Goal: Navigation & Orientation: Find specific page/section

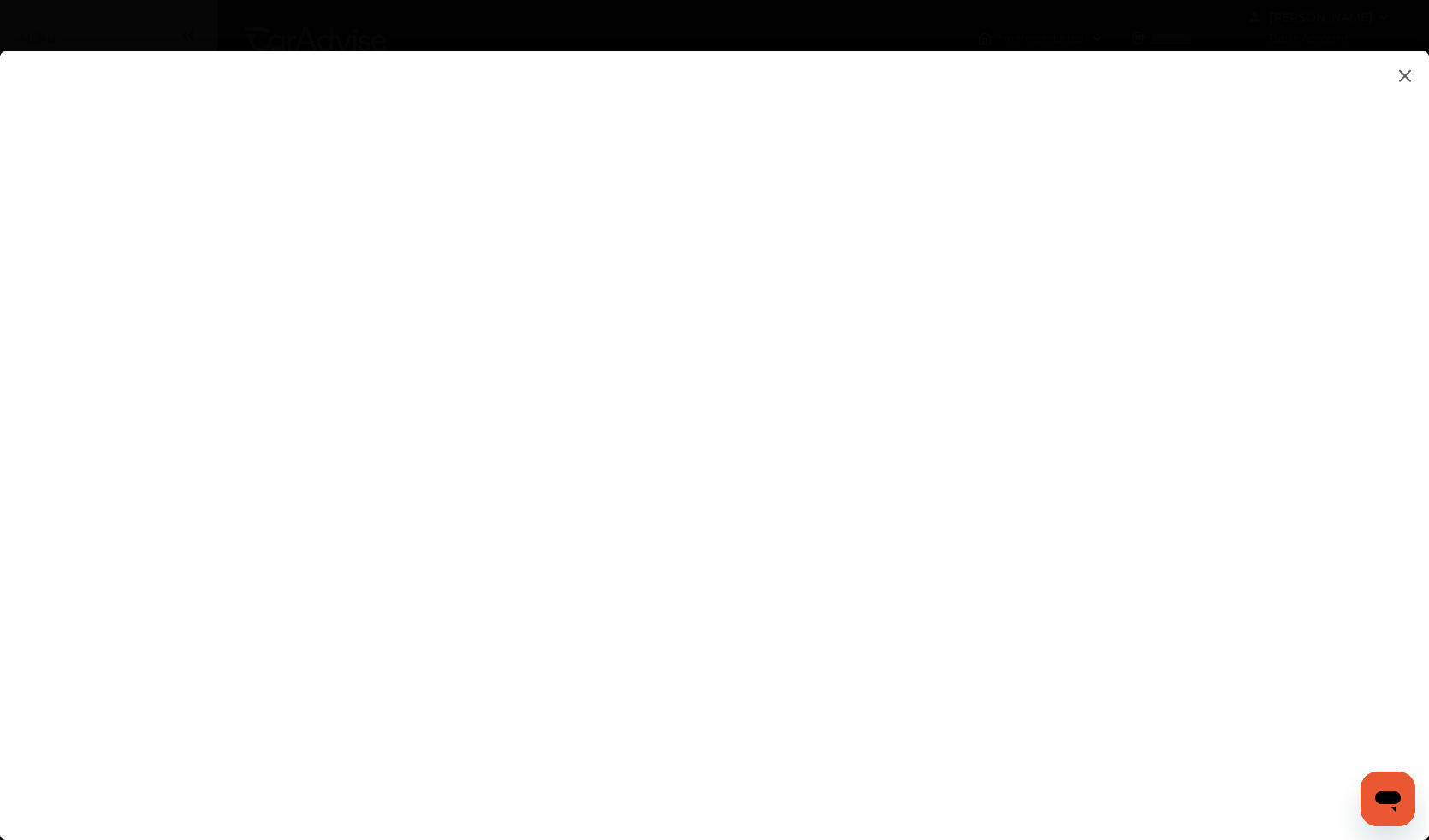
click at [894, 512] on flutter-view at bounding box center [714, 428] width 1429 height 754
type input "**********"
click at [726, 621] on flutter-view "**********" at bounding box center [714, 428] width 1429 height 754
click at [1203, 618] on flutter-view at bounding box center [714, 428] width 1429 height 754
click at [1011, 555] on flutter-view at bounding box center [714, 428] width 1429 height 754
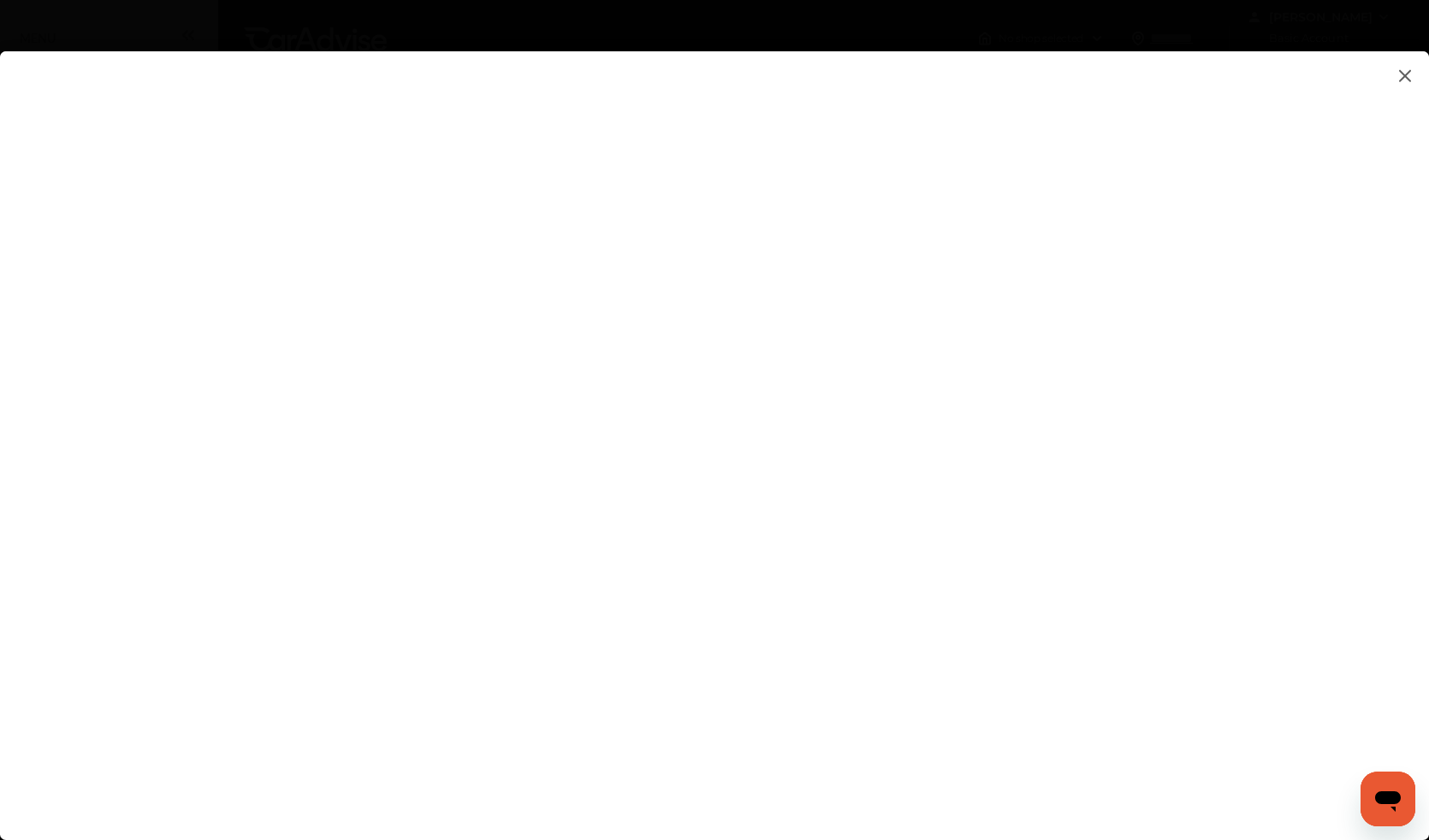
type textarea "**********"
click at [970, 615] on flutter-view at bounding box center [714, 428] width 1429 height 754
click at [946, 580] on flutter-view at bounding box center [714, 428] width 1429 height 754
click at [918, 322] on flutter-view at bounding box center [714, 428] width 1429 height 754
click at [710, 279] on flutter-view at bounding box center [714, 428] width 1429 height 754
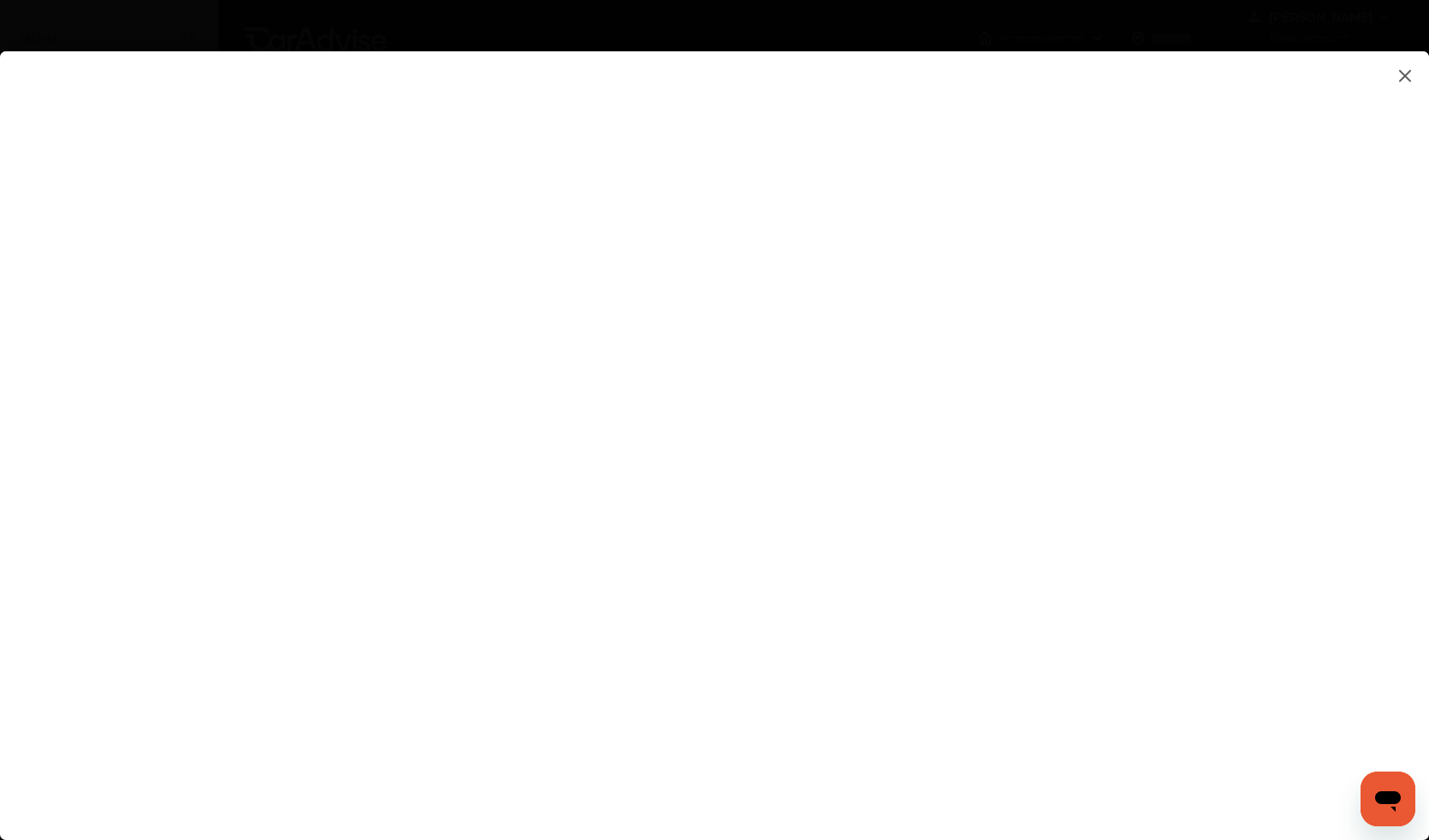
click at [1402, 70] on img at bounding box center [1405, 76] width 21 height 22
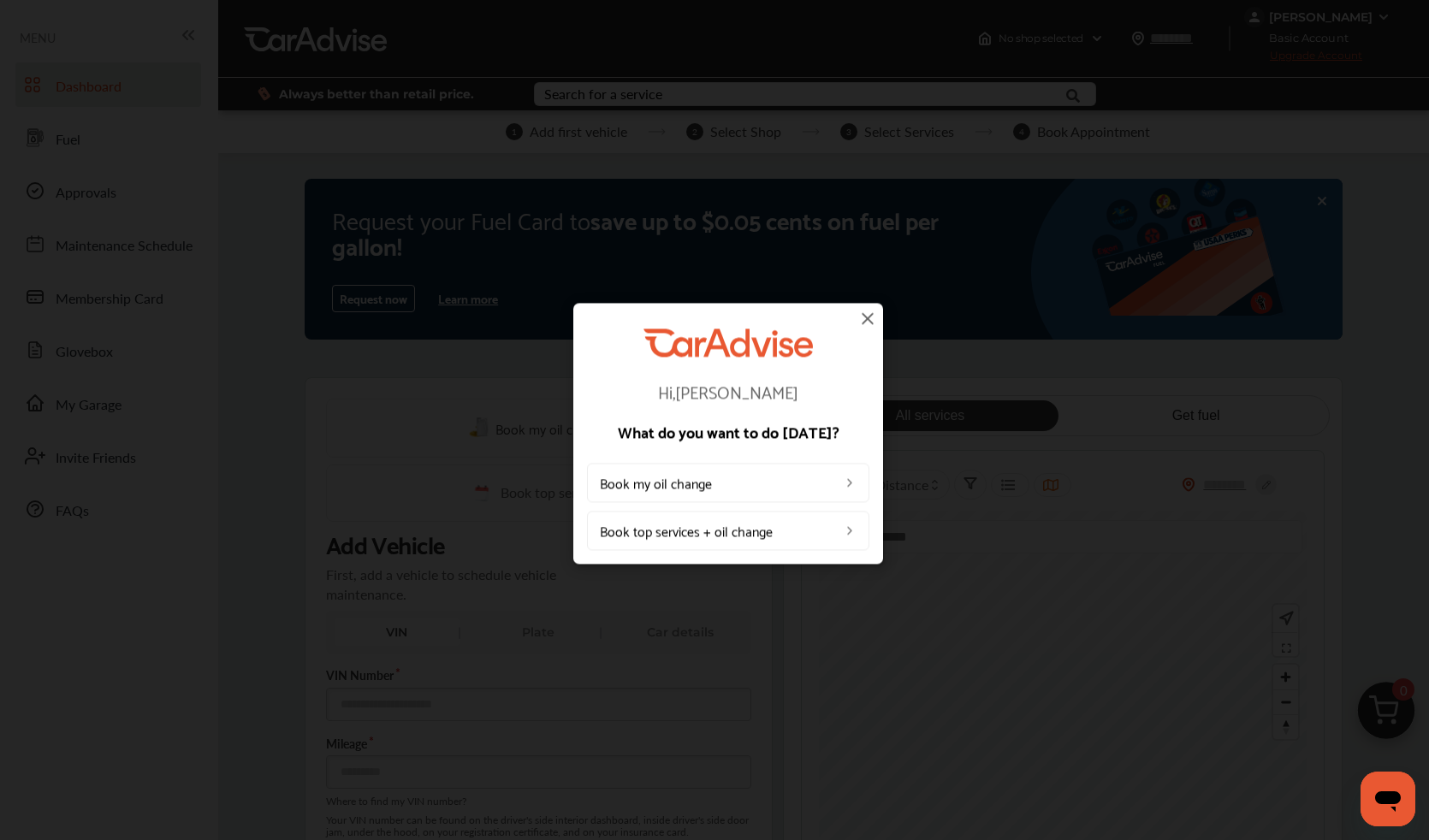
click at [868, 318] on img at bounding box center [868, 318] width 21 height 21
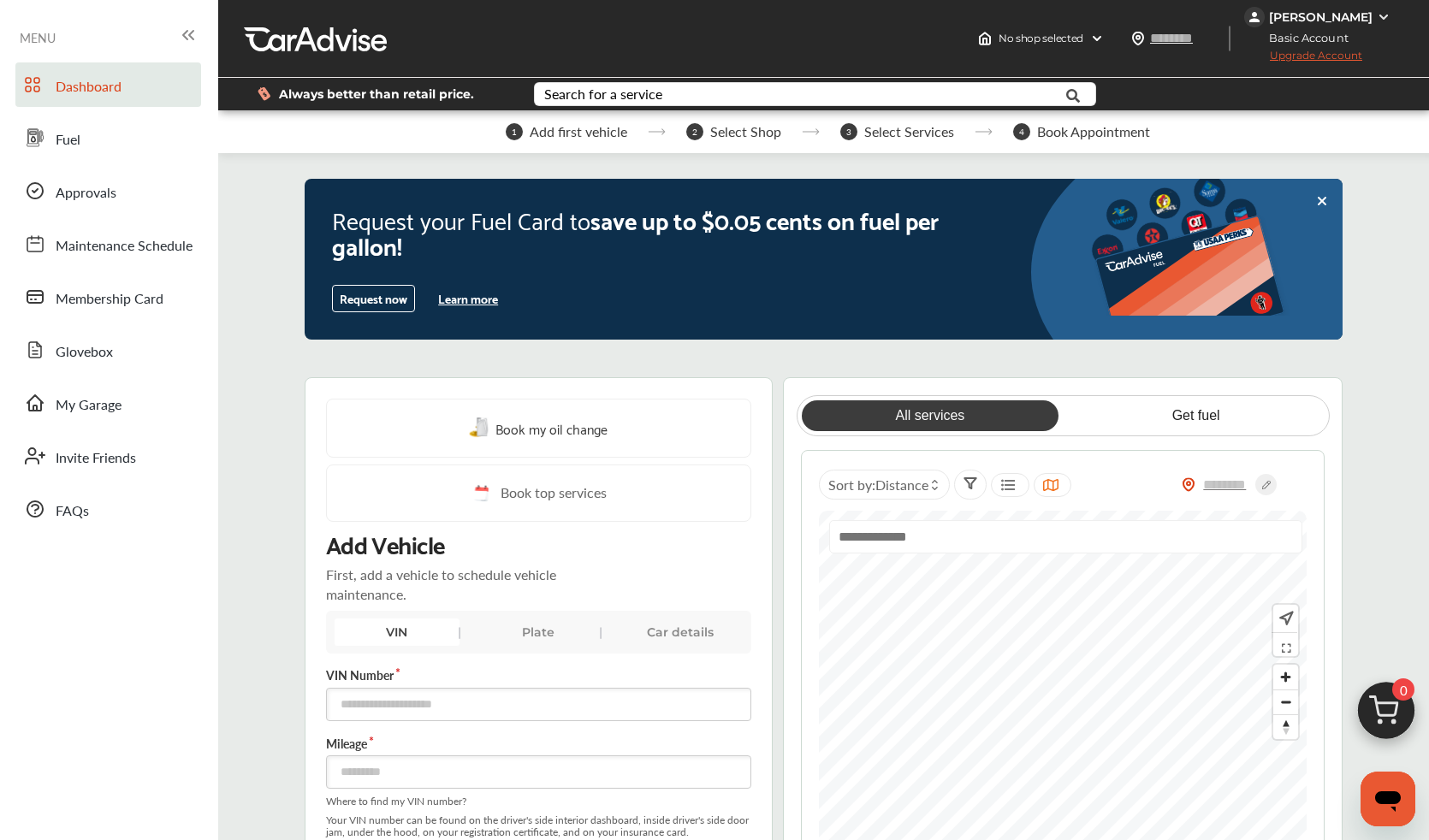
click at [1294, 56] on span "Upgrade Account" at bounding box center [1303, 60] width 118 height 22
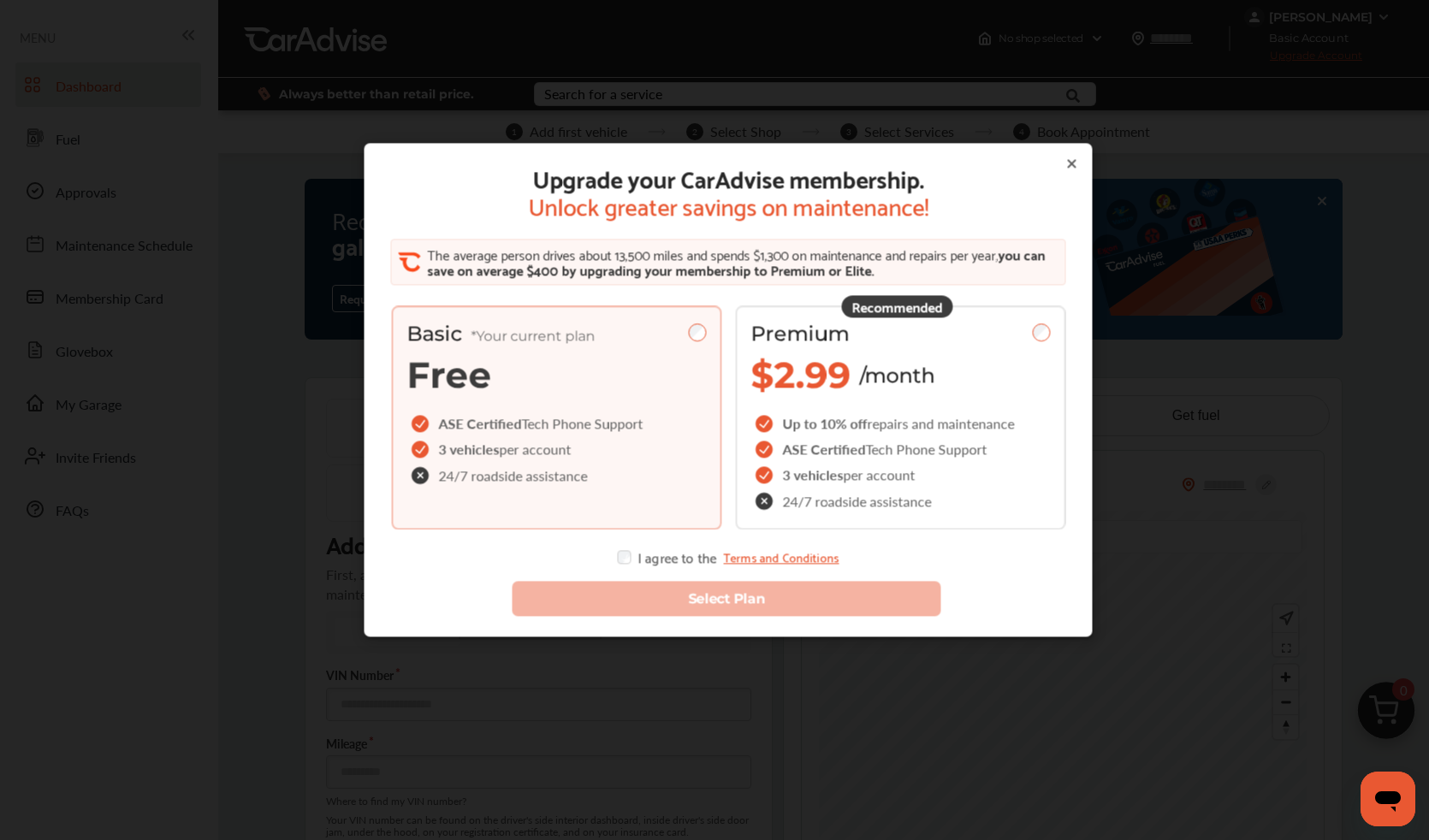
click at [1071, 164] on icon at bounding box center [1071, 164] width 7 height 7
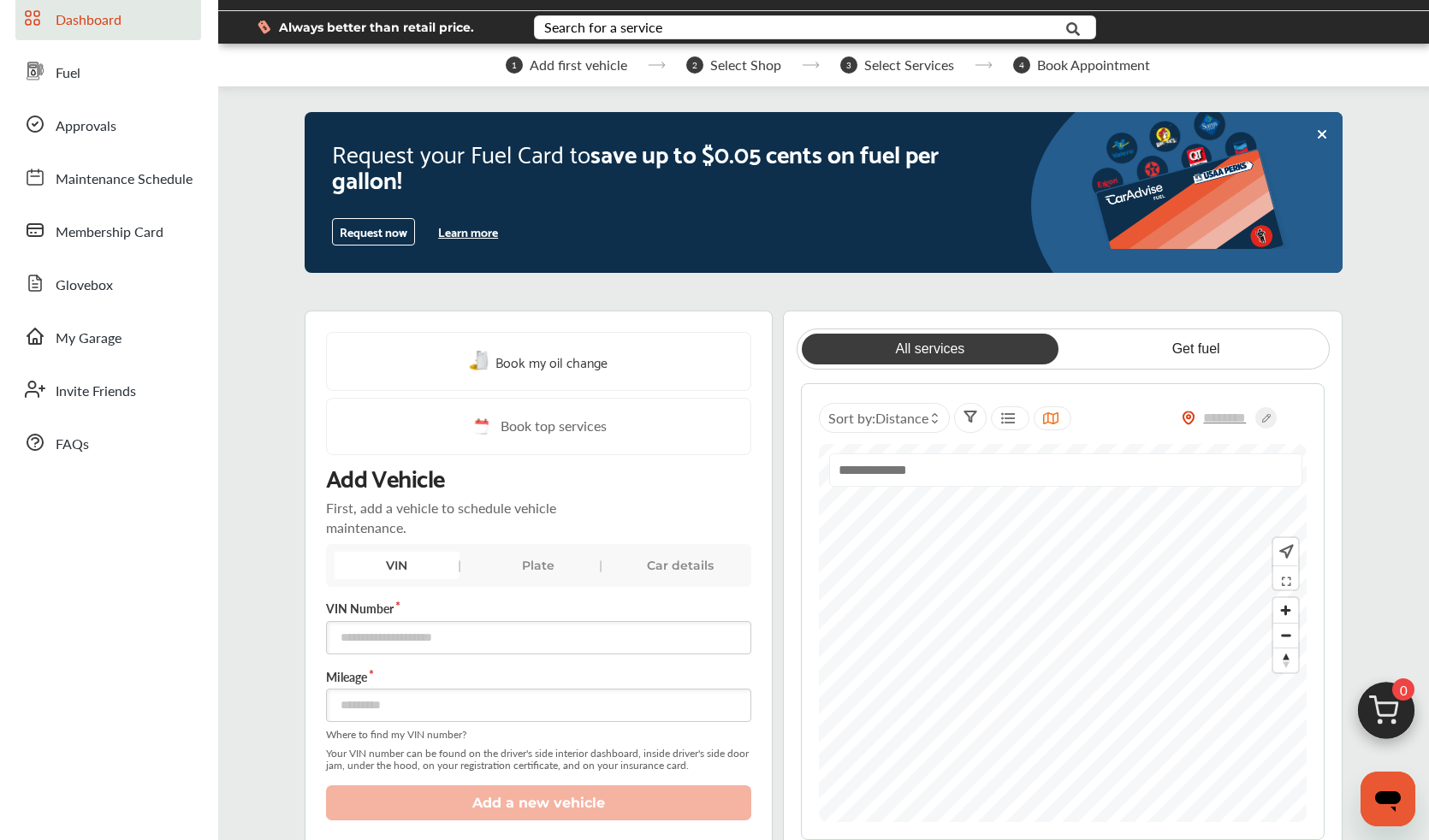
scroll to position [74, 0]
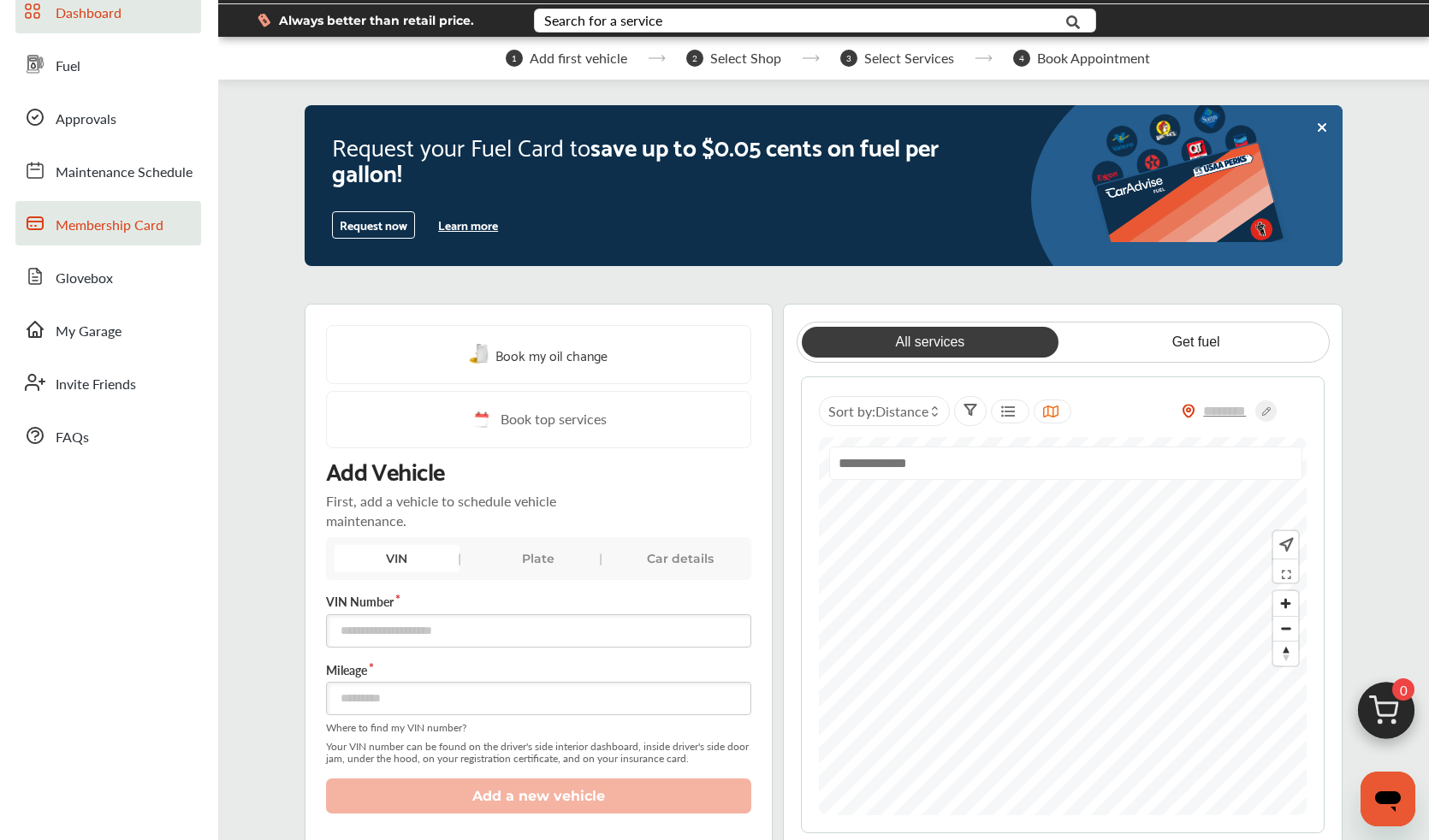
click at [101, 221] on span "Membership Card" at bounding box center [110, 226] width 108 height 23
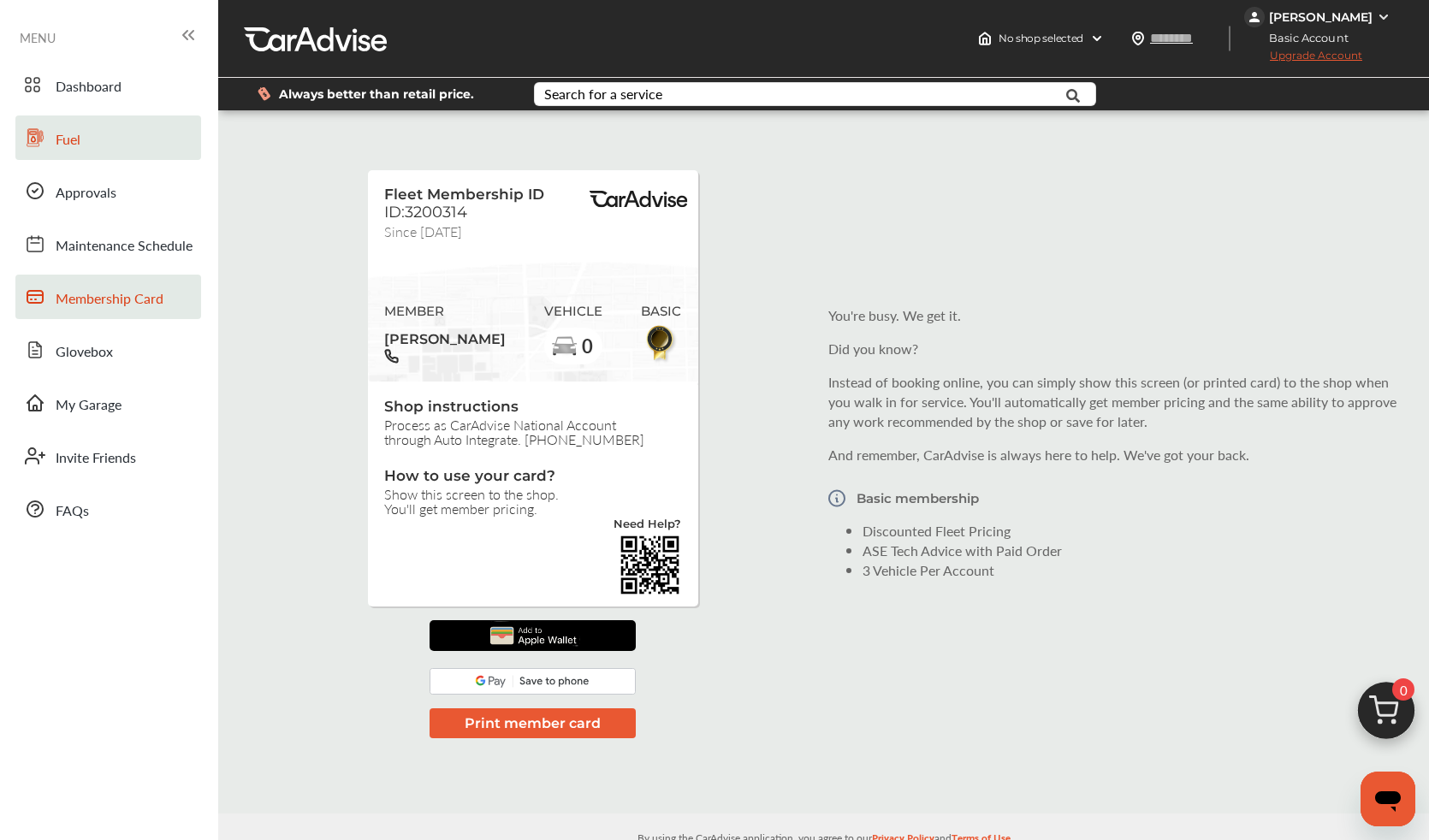
click at [71, 148] on span "Fuel" at bounding box center [68, 141] width 25 height 23
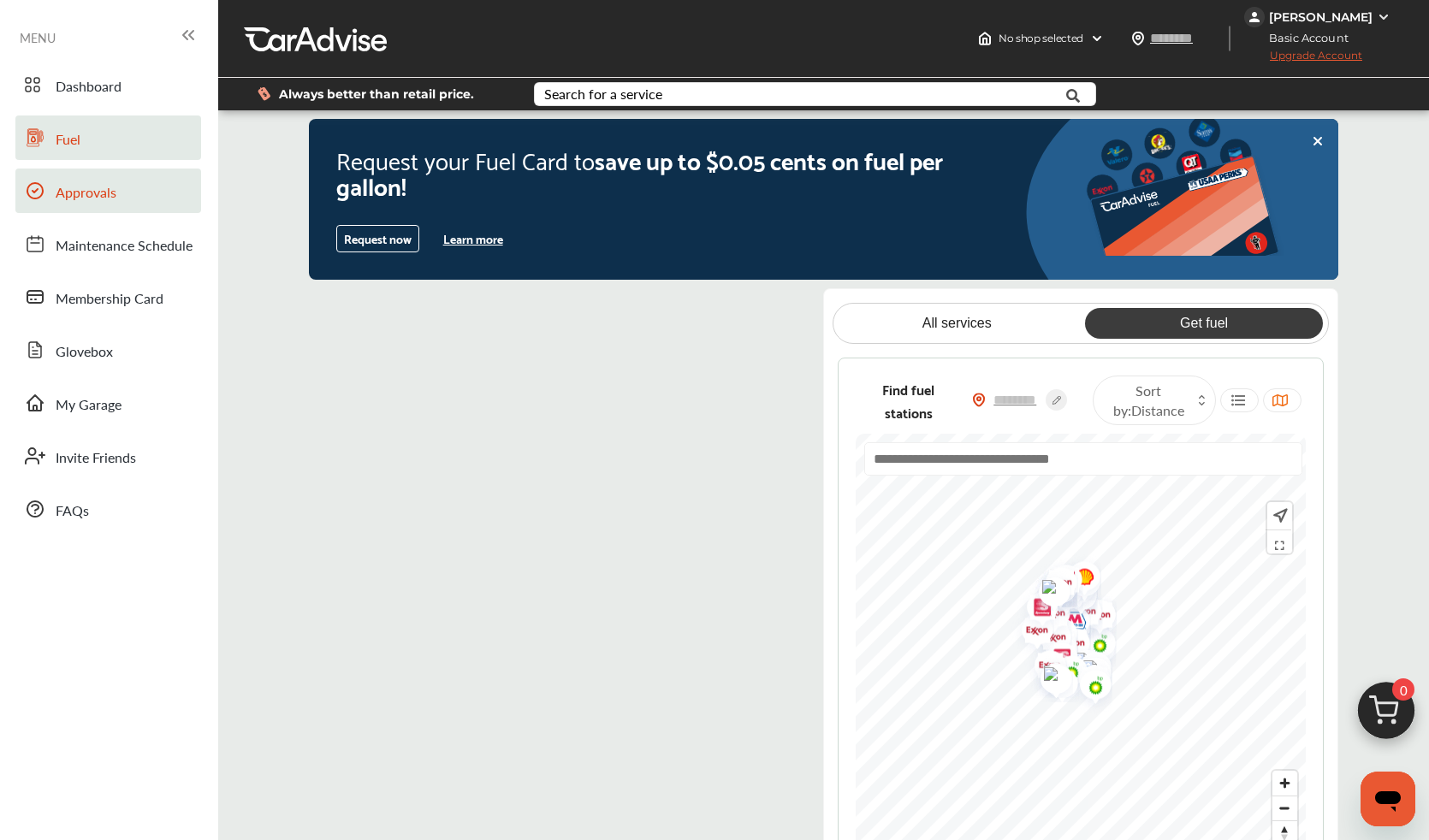
click at [71, 202] on span "Approvals" at bounding box center [86, 194] width 61 height 23
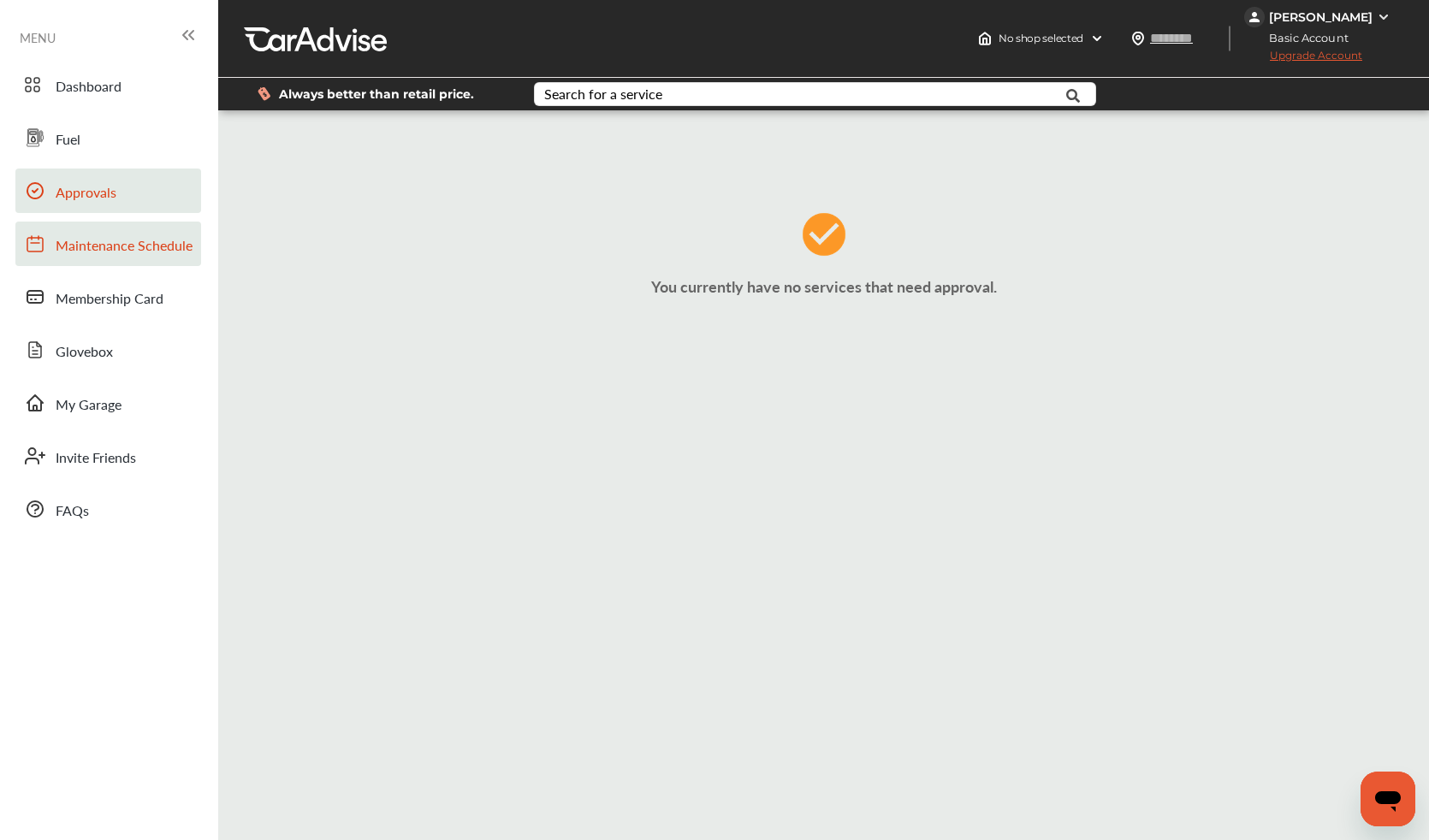
click at [80, 250] on span "Maintenance Schedule" at bounding box center [124, 247] width 137 height 23
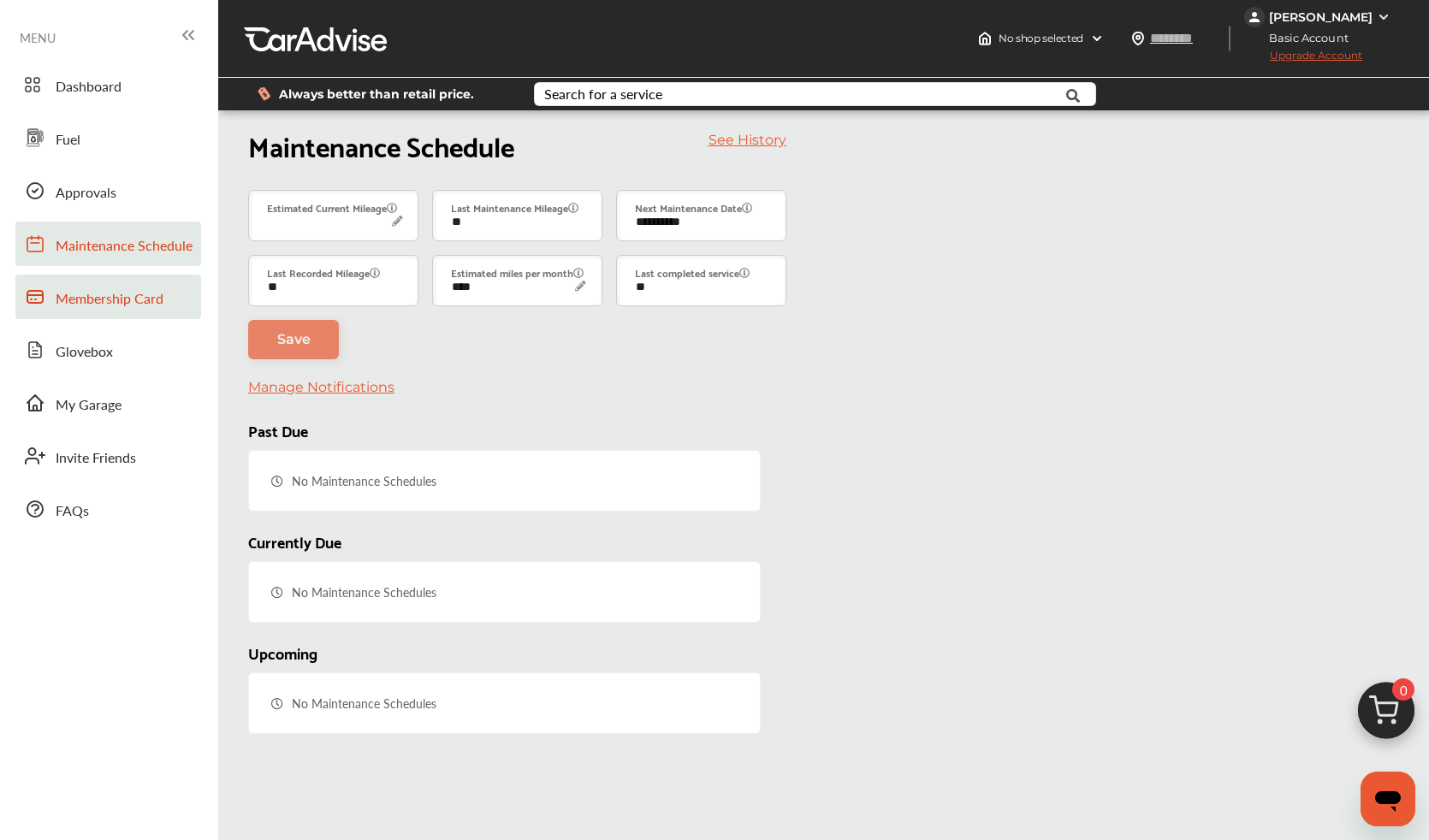
click at [74, 305] on span "Membership Card" at bounding box center [110, 300] width 108 height 23
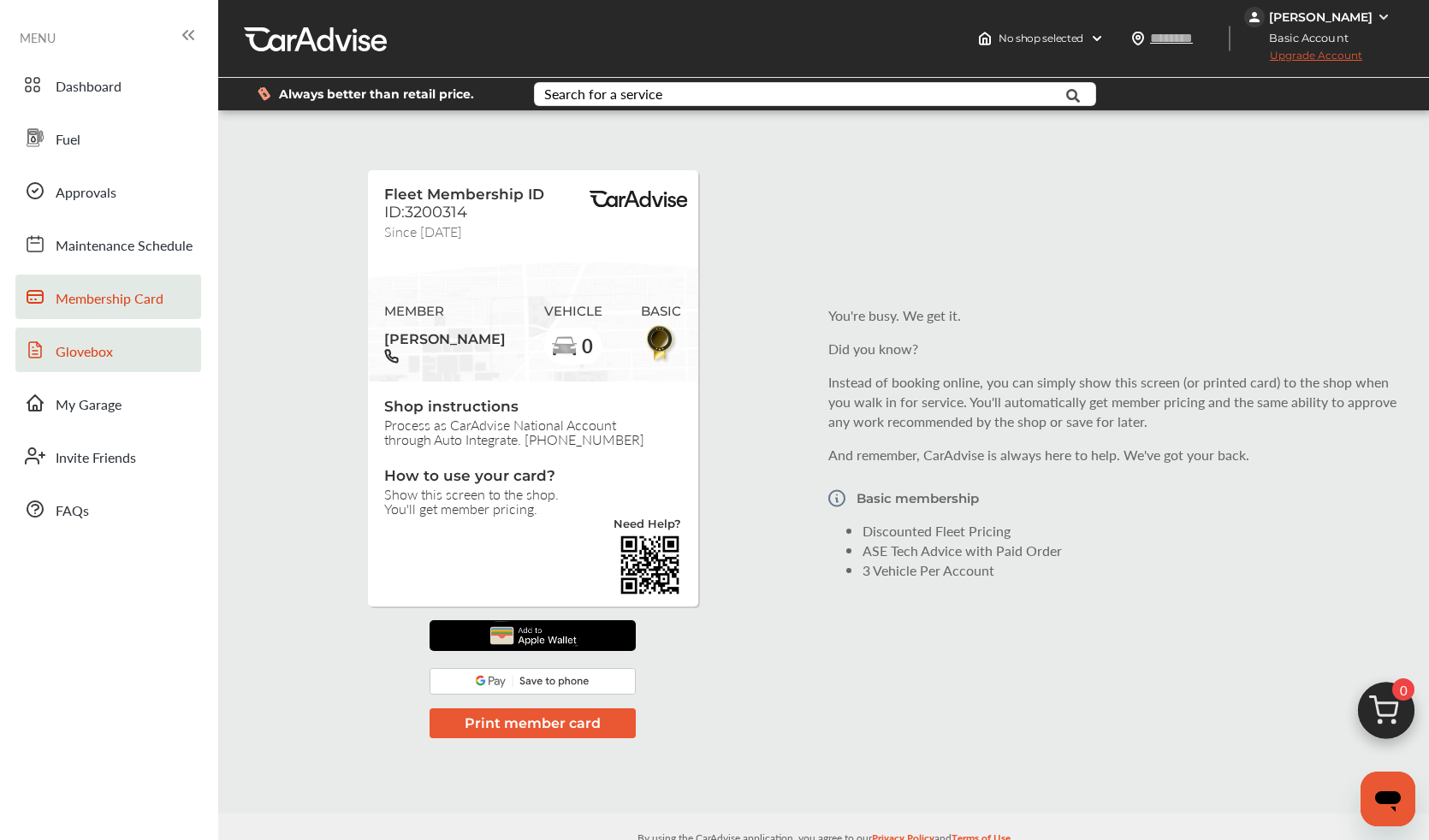
click at [68, 359] on span "Glovebox" at bounding box center [84, 353] width 58 height 23
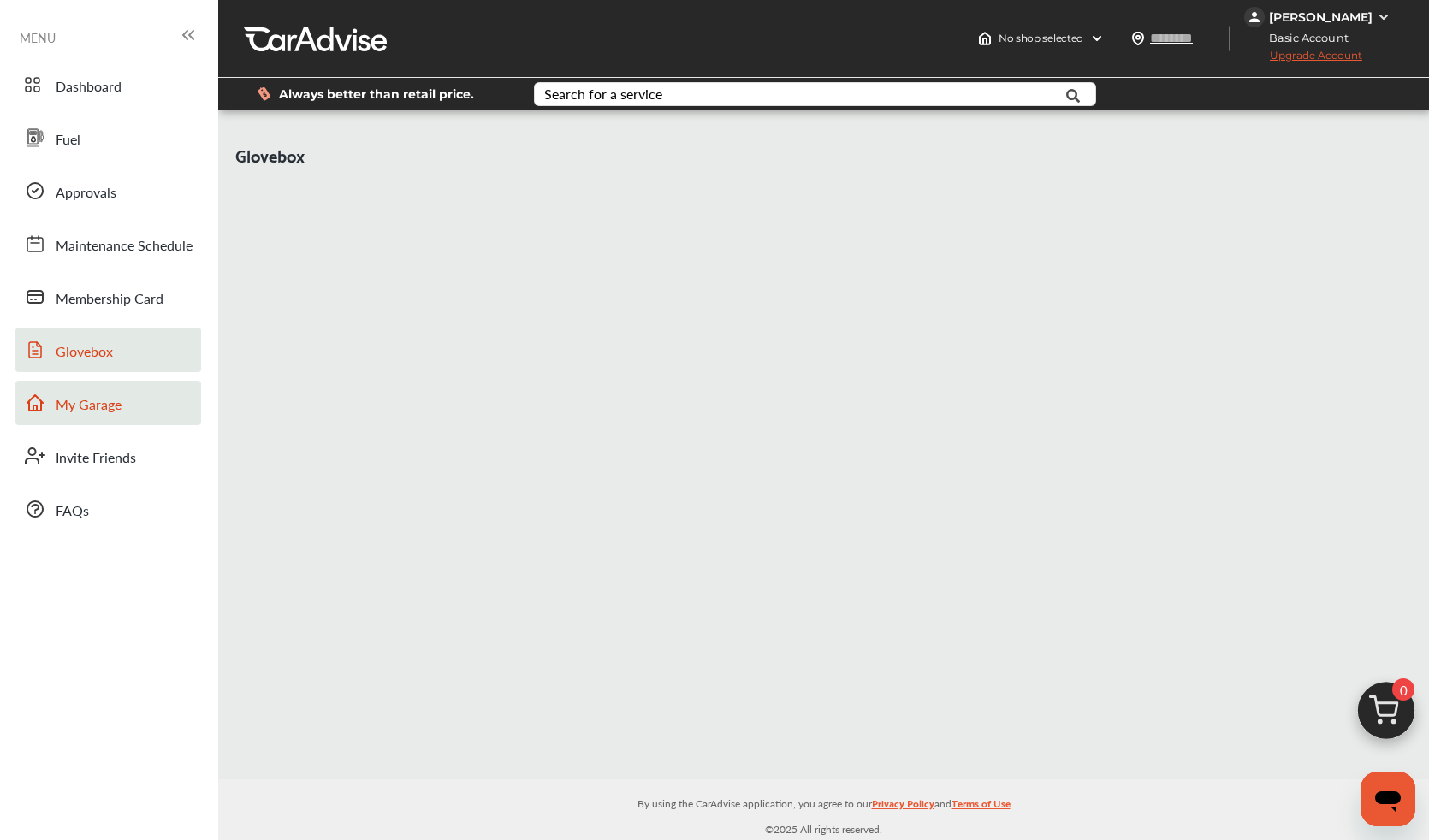
click at [71, 406] on span "My Garage" at bounding box center [89, 406] width 66 height 23
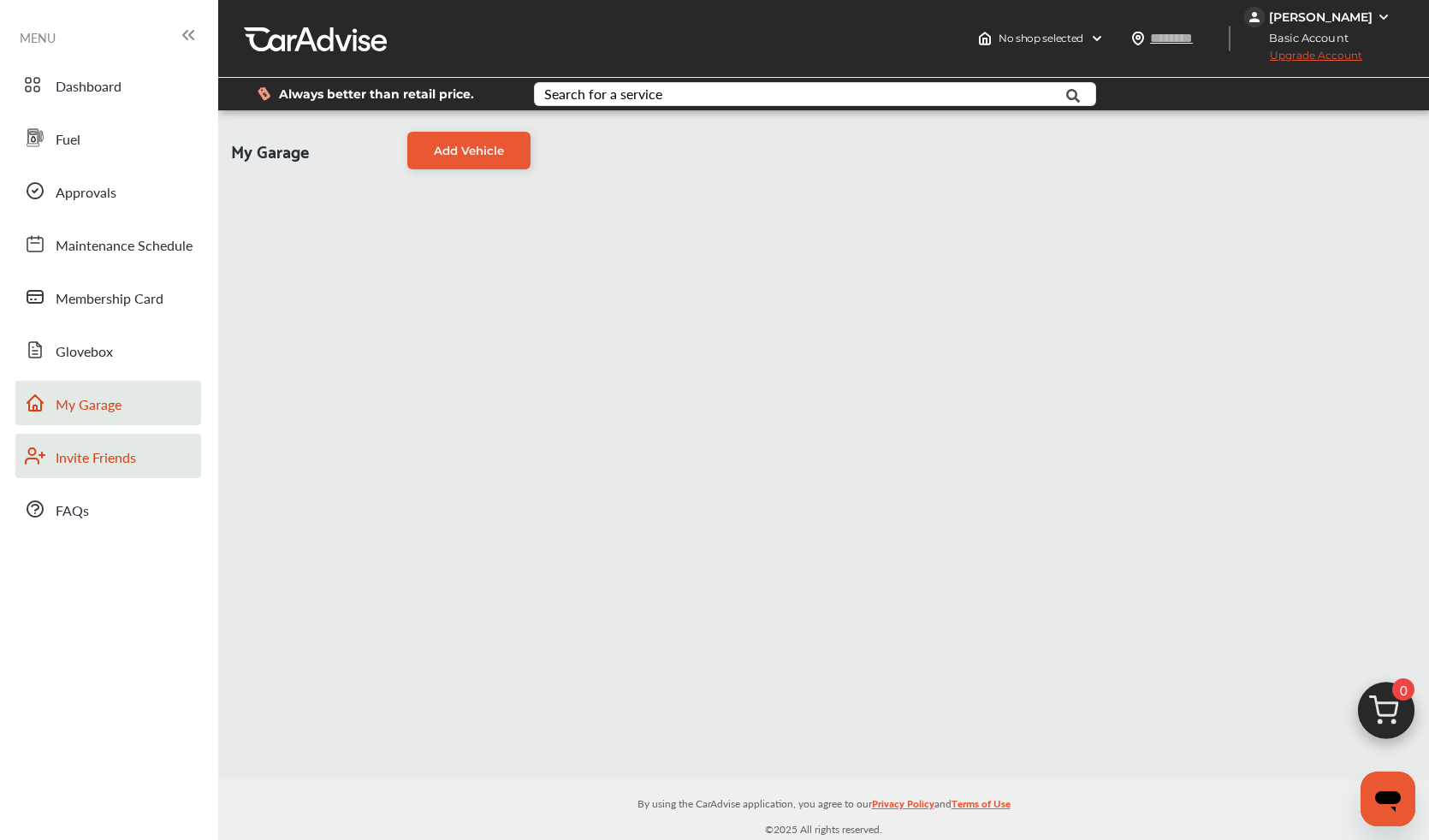
click at [71, 449] on span "Invite Friends" at bounding box center [96, 459] width 80 height 23
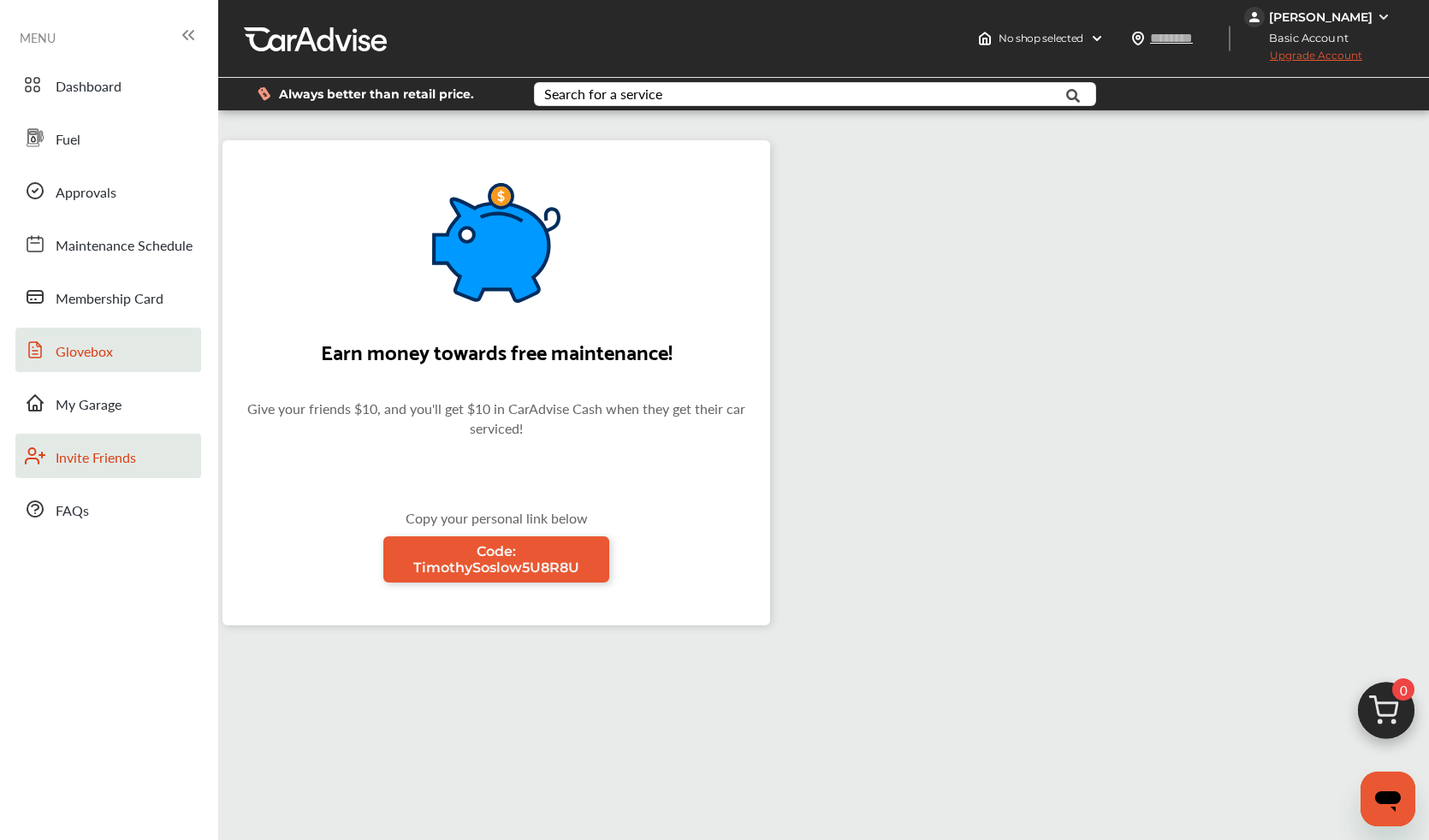
click at [88, 361] on span "Glovebox" at bounding box center [84, 353] width 58 height 23
